Goal: Navigation & Orientation: Find specific page/section

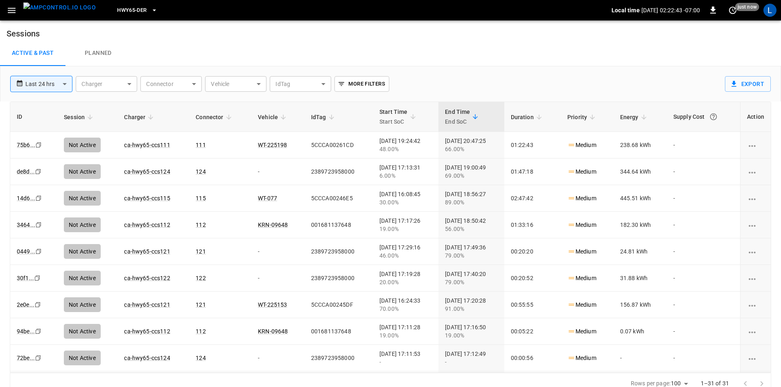
click at [118, 8] on span "HWY65-DER" at bounding box center [131, 10] width 29 height 9
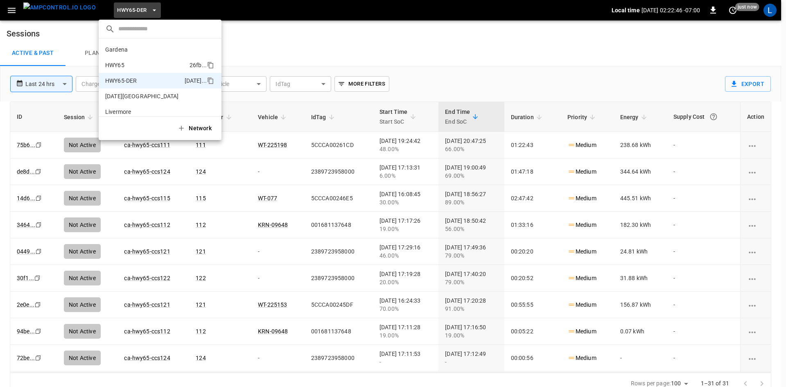
click at [149, 59] on li "HWY65 26fb ..." at bounding box center [160, 65] width 123 height 16
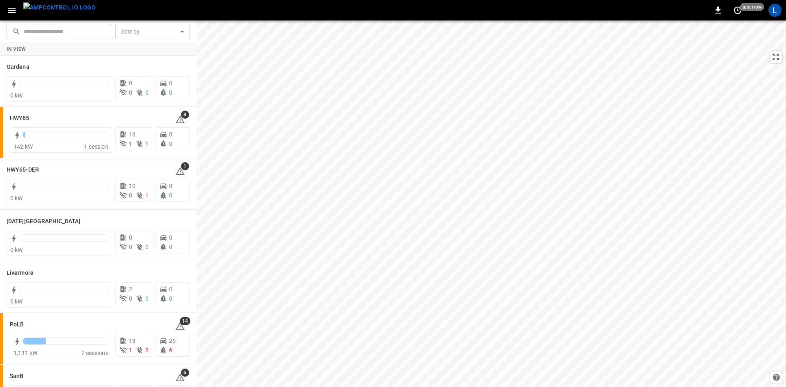
click at [16, 9] on icon "button" at bounding box center [12, 10] width 10 height 10
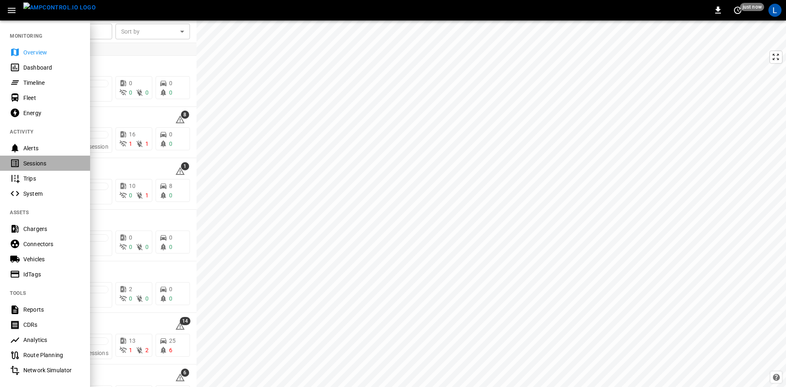
click at [36, 163] on div "Sessions" at bounding box center [51, 163] width 57 height 8
